Goal: Book appointment/travel/reservation

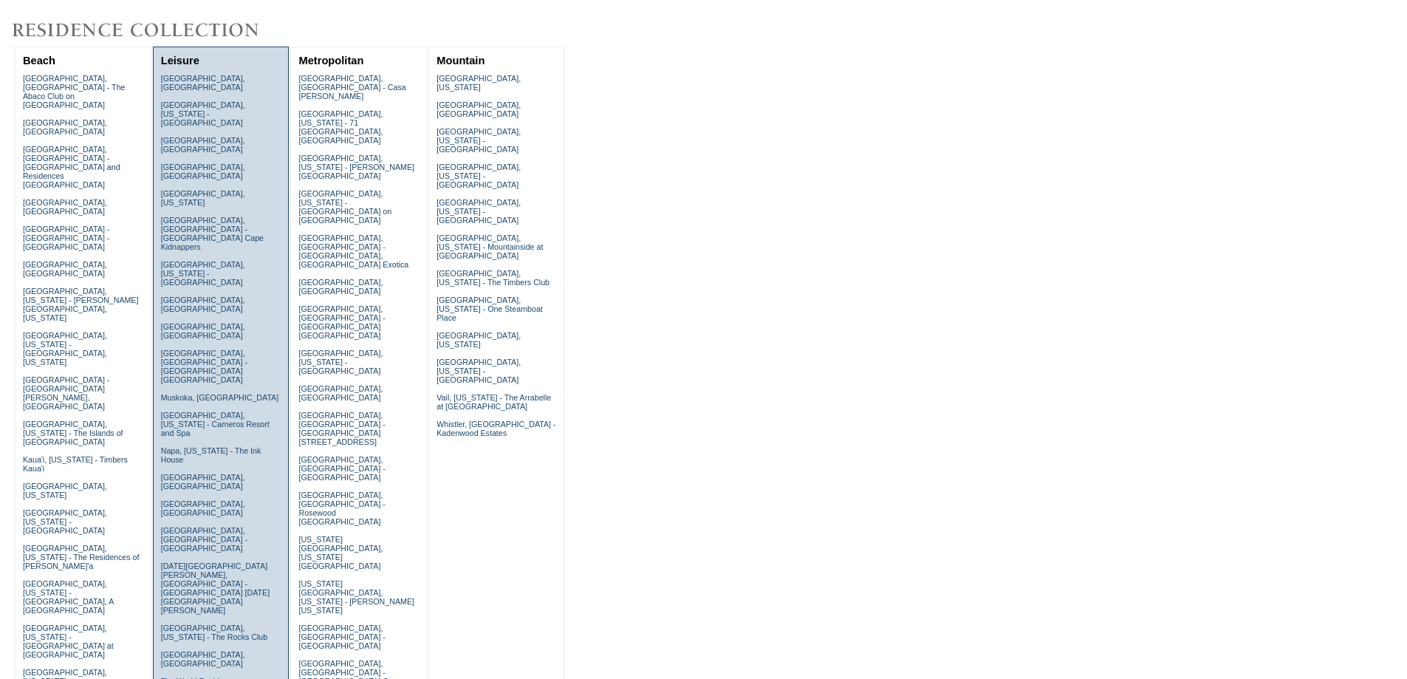
scroll to position [148, 0]
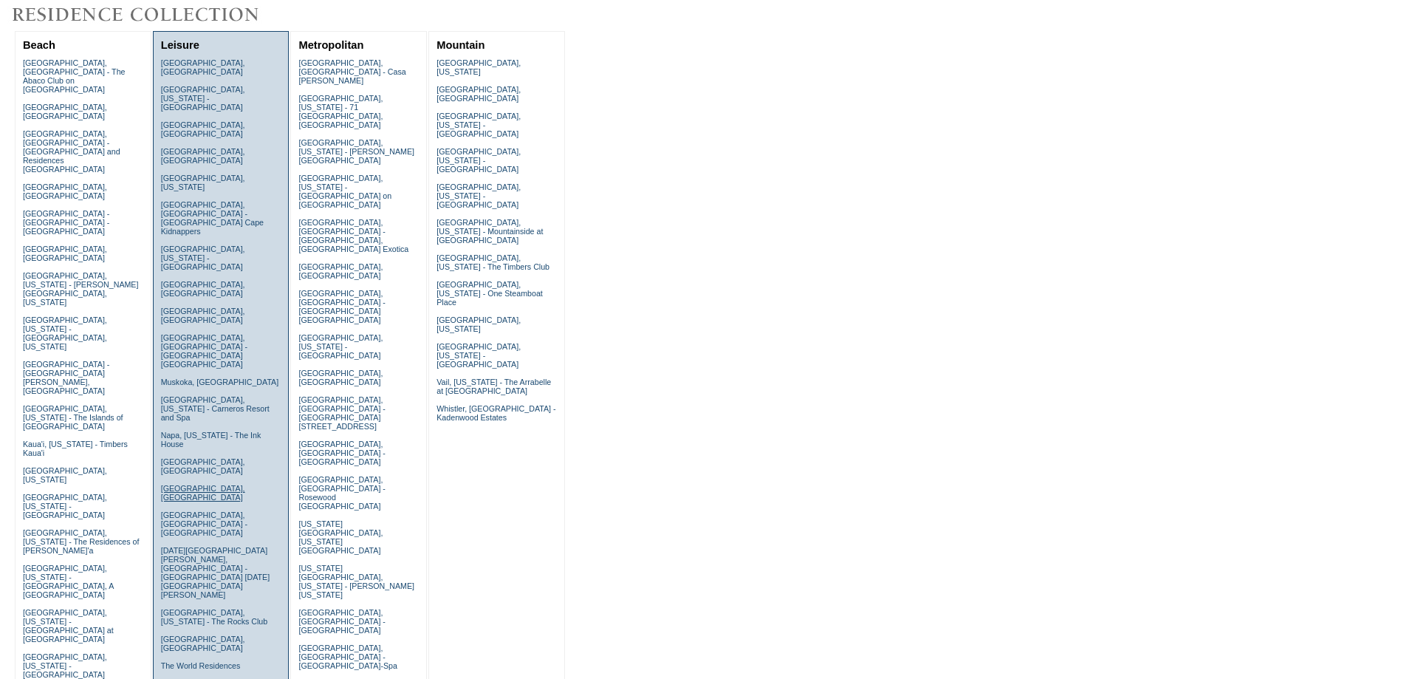
click at [182, 484] on link "Puglia, Italy" at bounding box center [203, 493] width 84 height 18
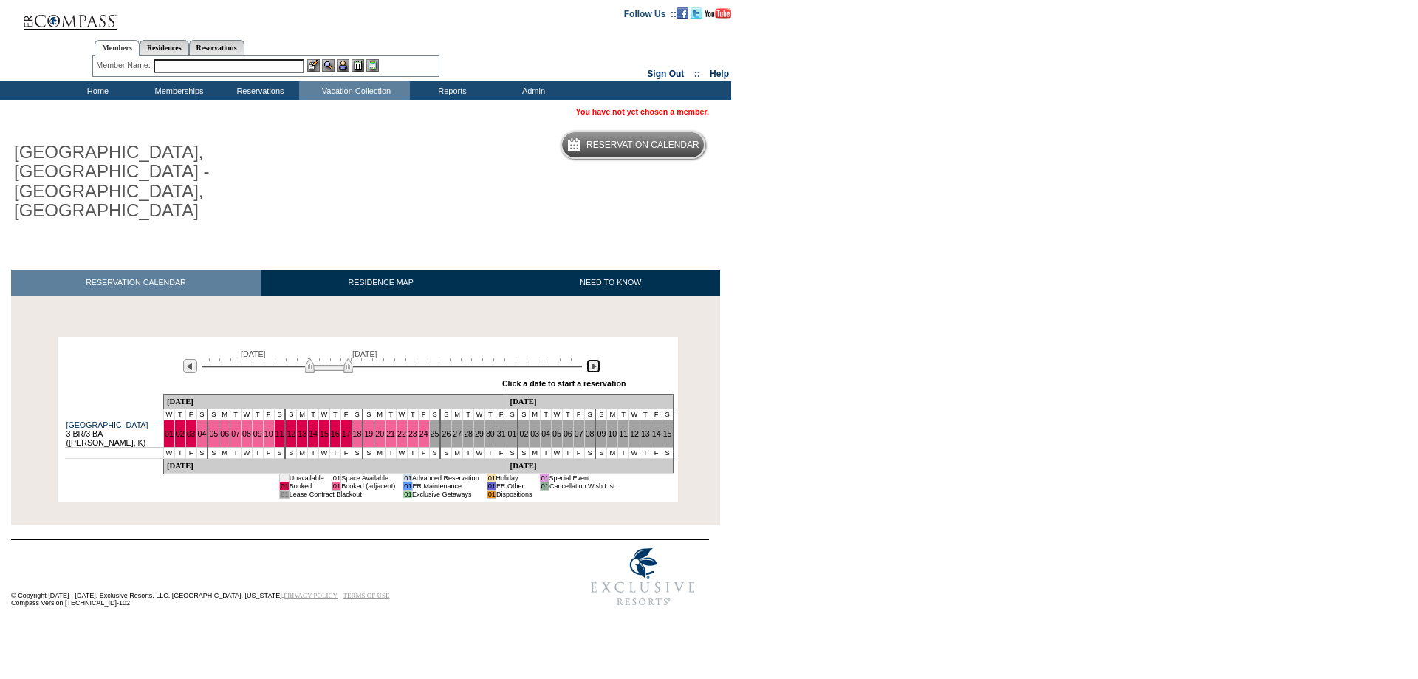
click at [594, 359] on img at bounding box center [593, 366] width 14 height 14
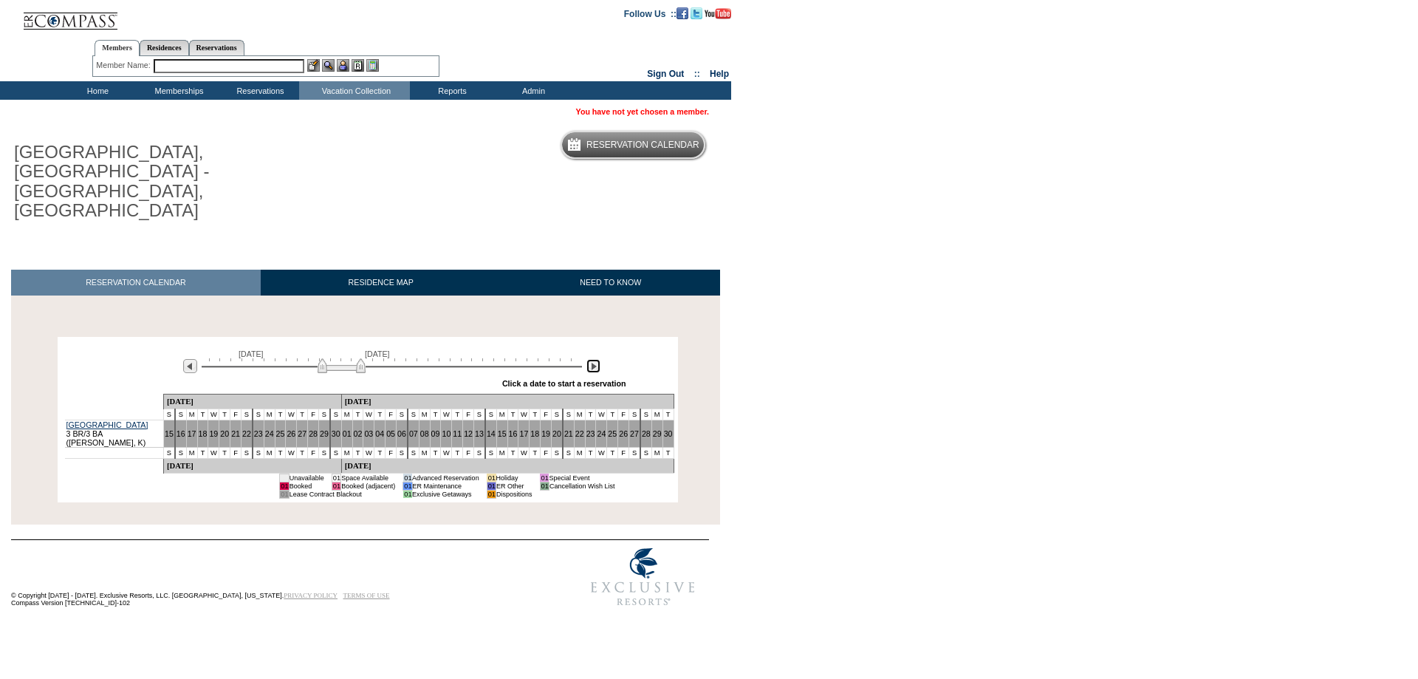
click at [594, 359] on img at bounding box center [593, 366] width 14 height 14
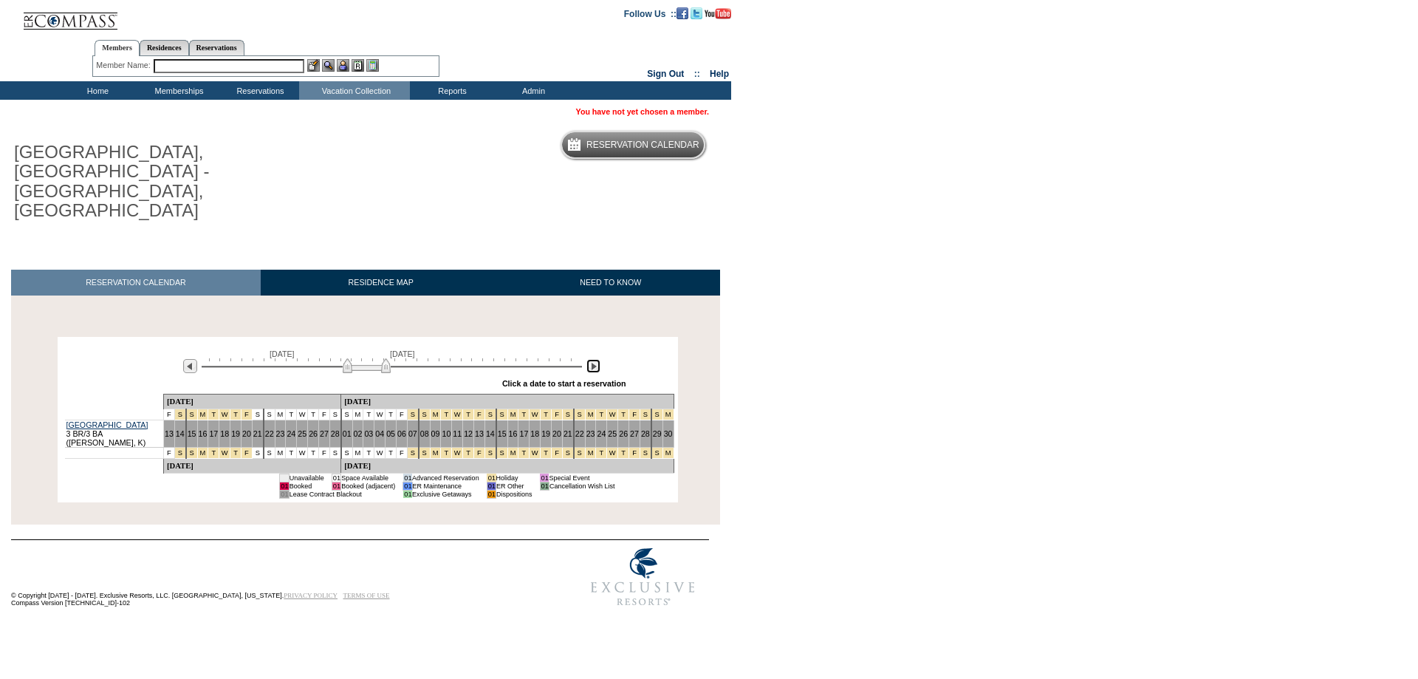
click at [594, 359] on img at bounding box center [593, 366] width 14 height 14
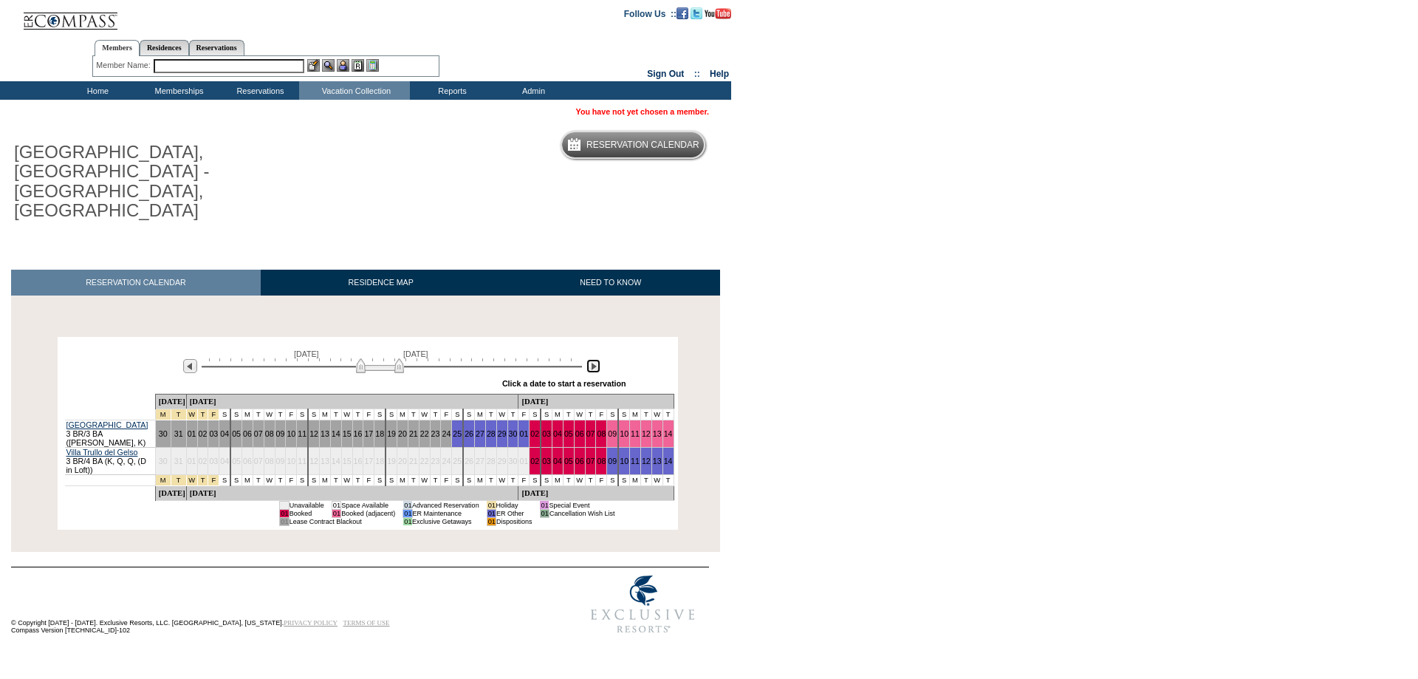
click at [594, 359] on img at bounding box center [593, 366] width 14 height 14
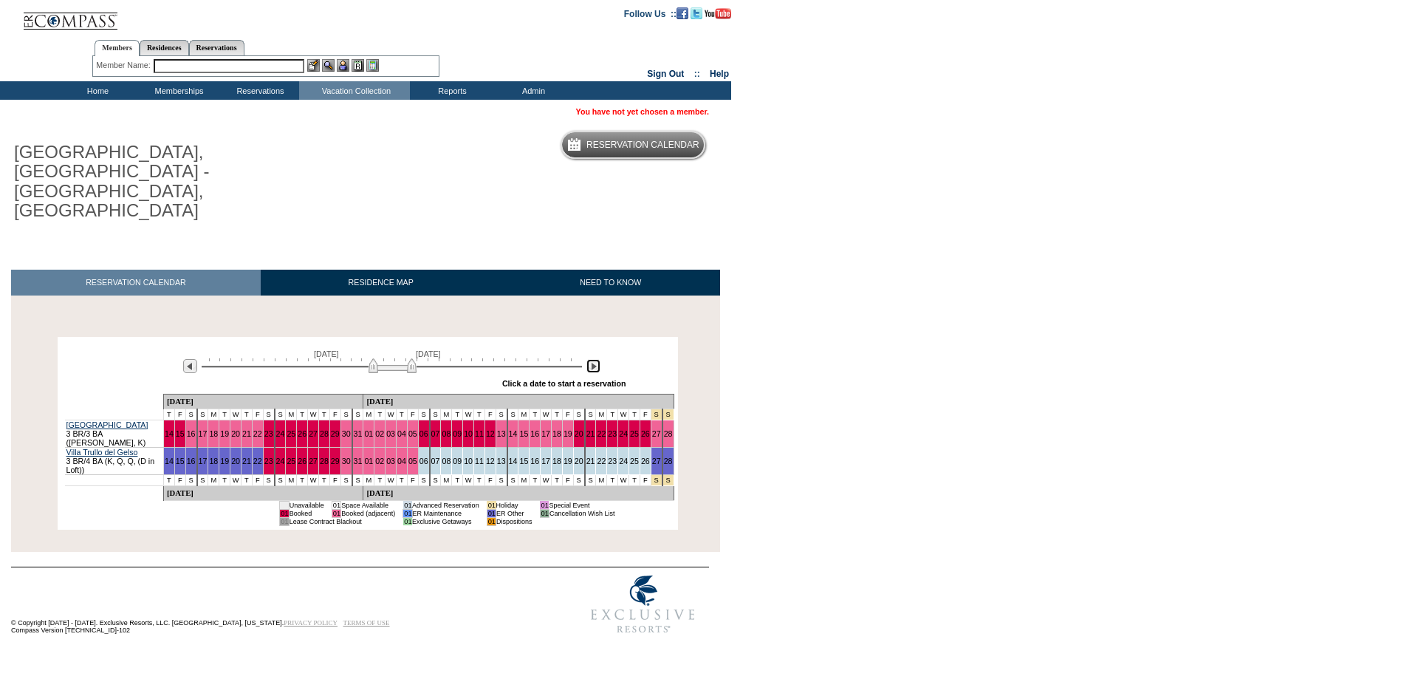
click at [594, 359] on img at bounding box center [593, 366] width 14 height 14
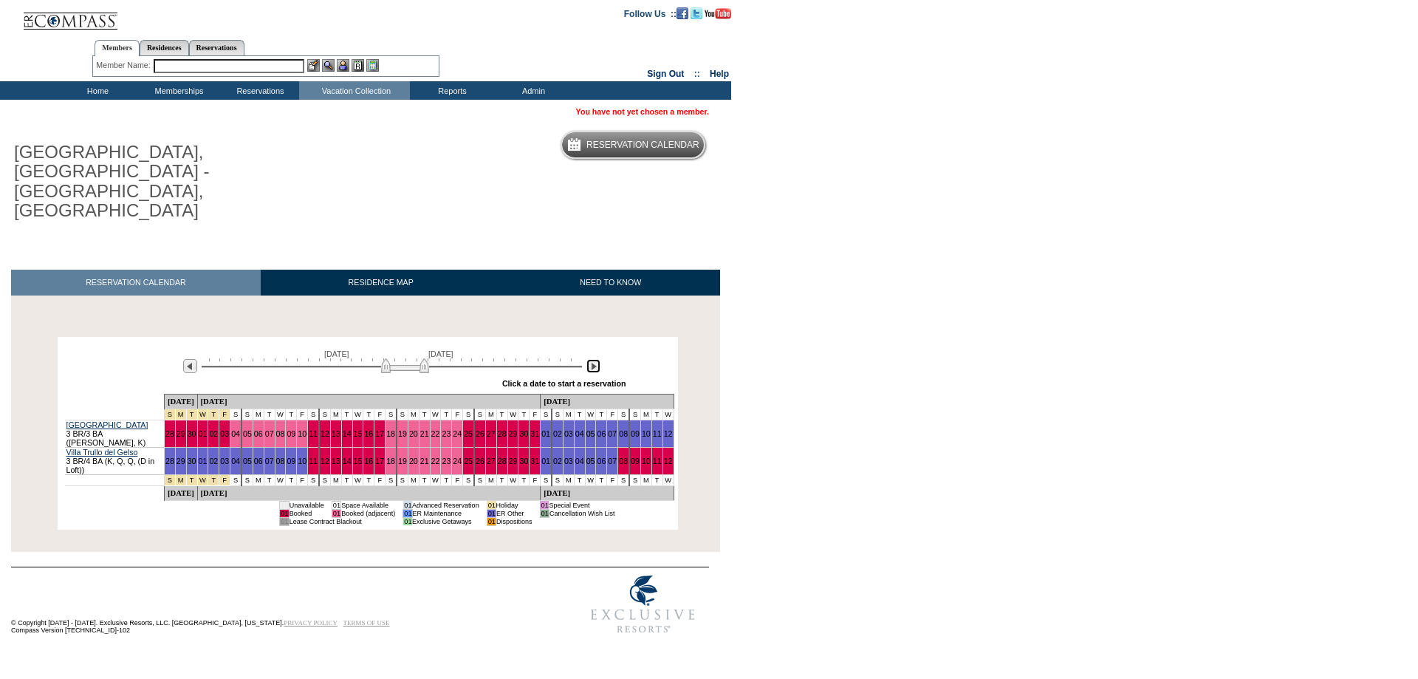
click at [594, 359] on img at bounding box center [593, 366] width 14 height 14
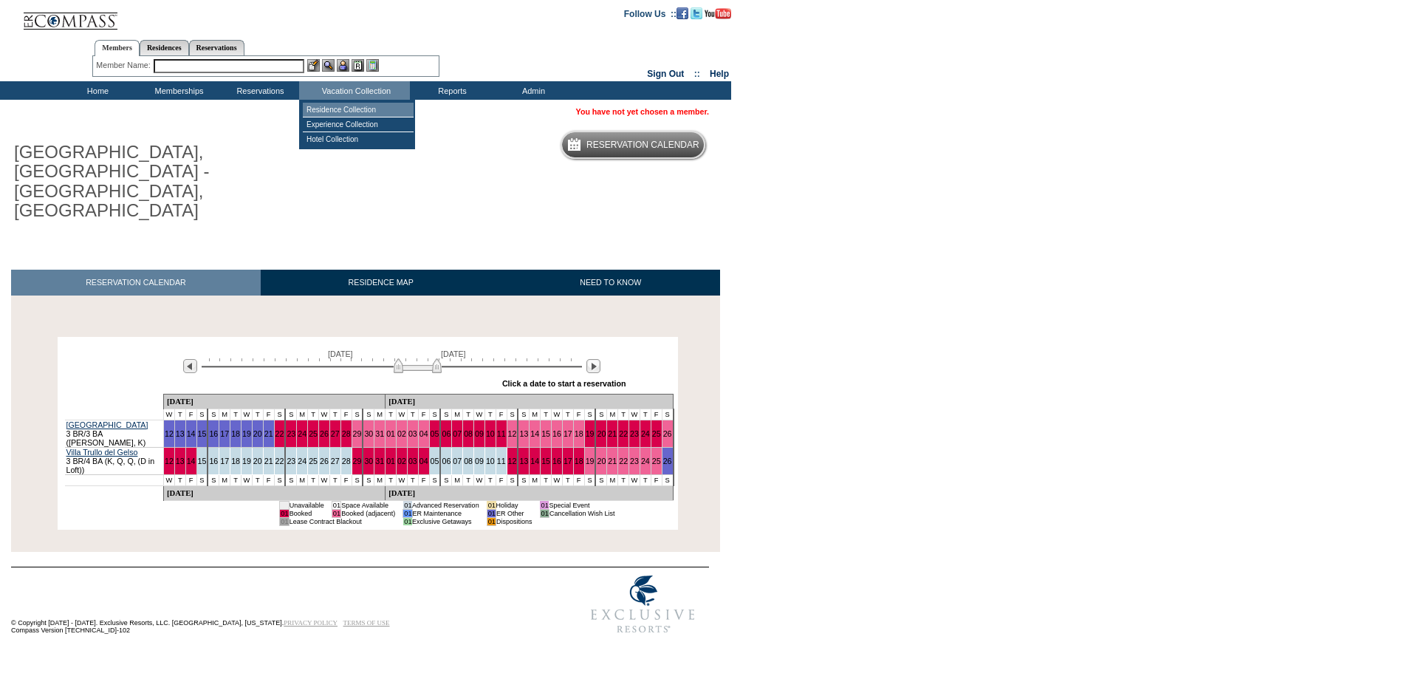
click at [366, 108] on td "Residence Collection" at bounding box center [358, 110] width 111 height 15
